Goal: Task Accomplishment & Management: Use online tool/utility

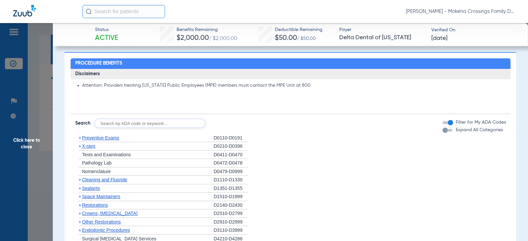
scroll to position [495, 0]
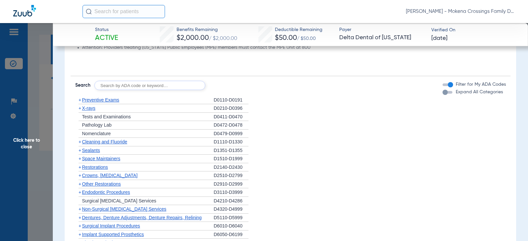
click at [32, 140] on span "Click here to close" at bounding box center [26, 143] width 53 height 241
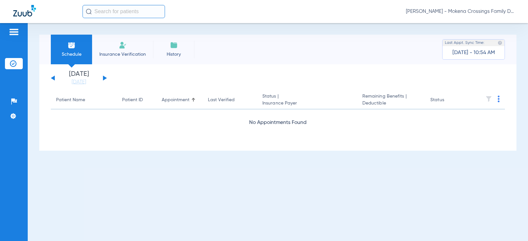
scroll to position [0, 0]
click at [76, 82] on link "[DATE]" at bounding box center [79, 82] width 40 height 7
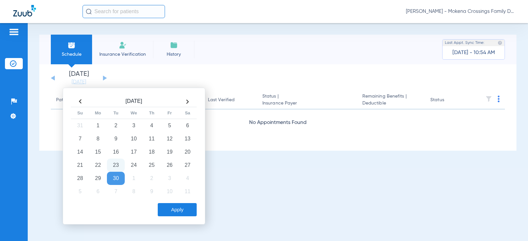
click at [115, 181] on td "30" at bounding box center [116, 178] width 18 height 13
click at [174, 209] on button "Apply" at bounding box center [177, 209] width 39 height 13
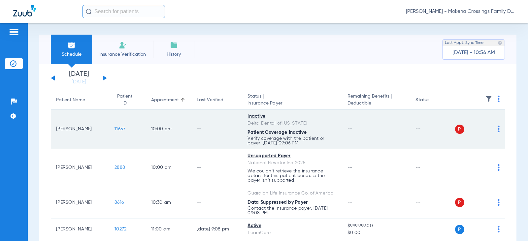
click at [114, 129] on span "11657" at bounding box center [119, 129] width 11 height 5
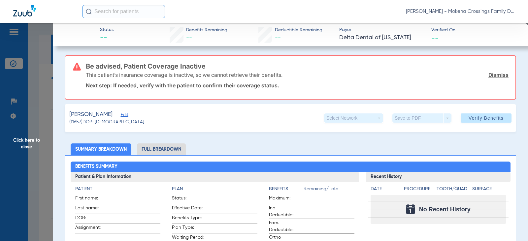
click at [127, 113] on span "Edit" at bounding box center [124, 115] width 6 height 6
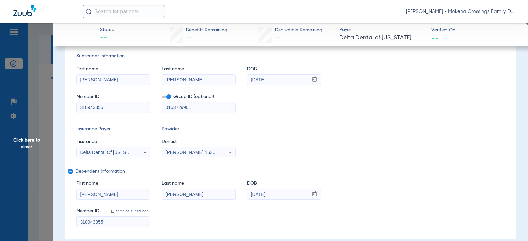
scroll to position [99, 0]
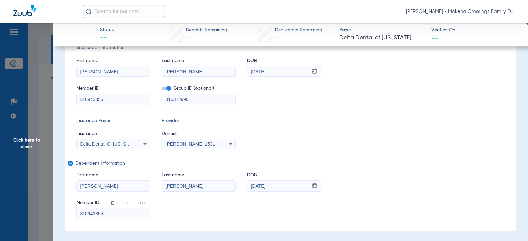
click at [217, 142] on div "[PERSON_NAME] 1538554126" at bounding box center [198, 144] width 73 height 8
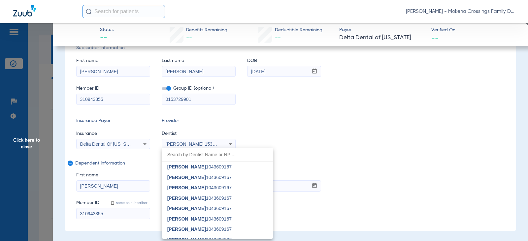
scroll to position [339, 0]
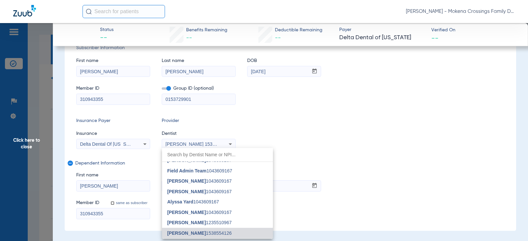
click at [198, 148] on input "dropdown search" at bounding box center [217, 155] width 111 height 14
type input "g"
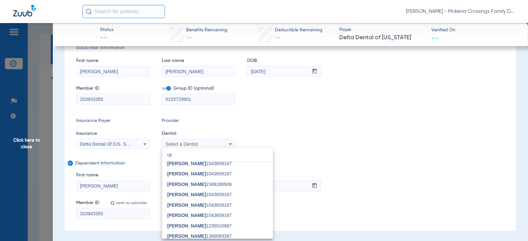
scroll to position [0, 0]
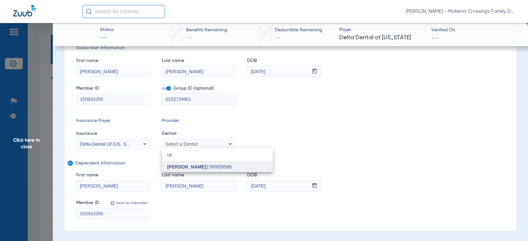
type input "uy"
click at [197, 169] on span "[PERSON_NAME] 1760059588" at bounding box center [199, 167] width 64 height 5
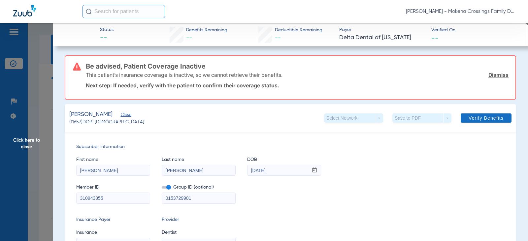
click at [477, 122] on span at bounding box center [485, 118] width 51 height 16
